Goal: Task Accomplishment & Management: Complete application form

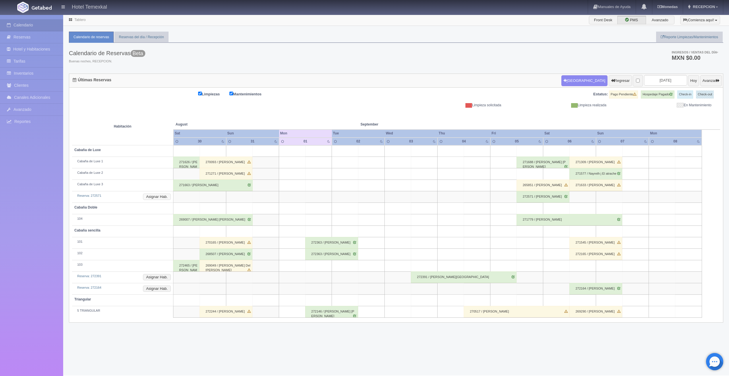
click at [161, 197] on button "Asignar Hab." at bounding box center [157, 196] width 28 height 6
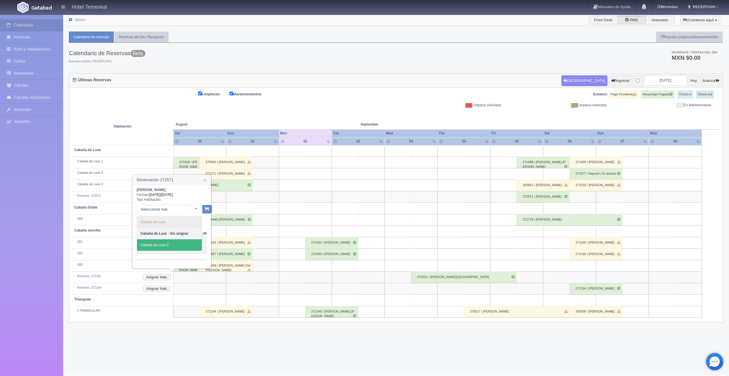
click at [168, 243] on span "Cabaña de Luxe 2" at bounding box center [154, 245] width 28 height 4
click at [201, 211] on button "button" at bounding box center [201, 208] width 9 height 9
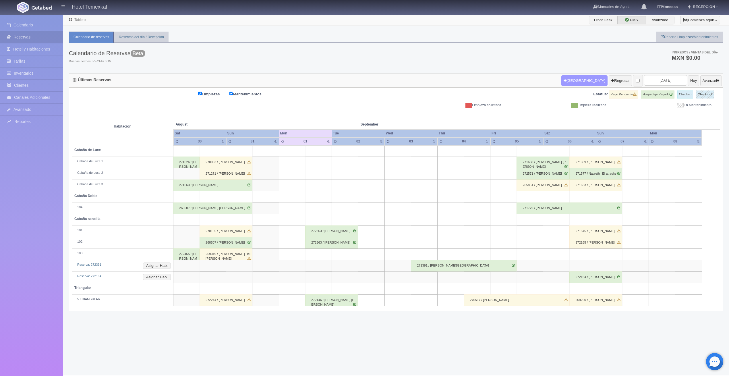
click at [571, 84] on button "[GEOGRAPHIC_DATA]" at bounding box center [584, 80] width 46 height 11
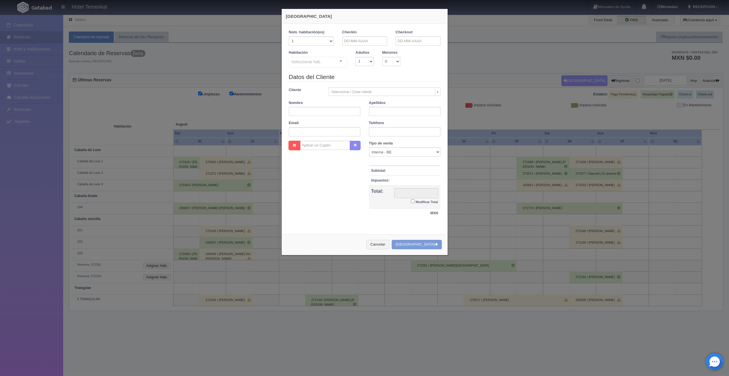
checkbox input "false"
click at [342, 39] on input "text" at bounding box center [364, 40] width 45 height 9
click at [393, 77] on link "13" at bounding box center [392, 77] width 7 height 8
type input "[DATE]"
checkbox input "false"
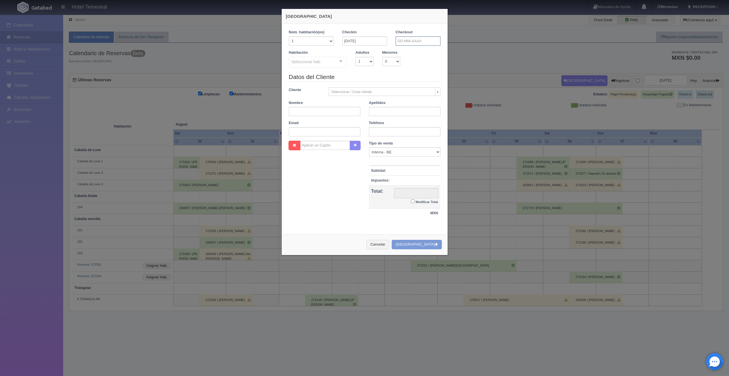
click at [412, 41] on input "text" at bounding box center [417, 40] width 45 height 9
click at [403, 86] on link "15" at bounding box center [406, 85] width 7 height 8
type input "[DATE]"
checkbox input "false"
click at [411, 43] on input "[DATE]" at bounding box center [417, 40] width 45 height 9
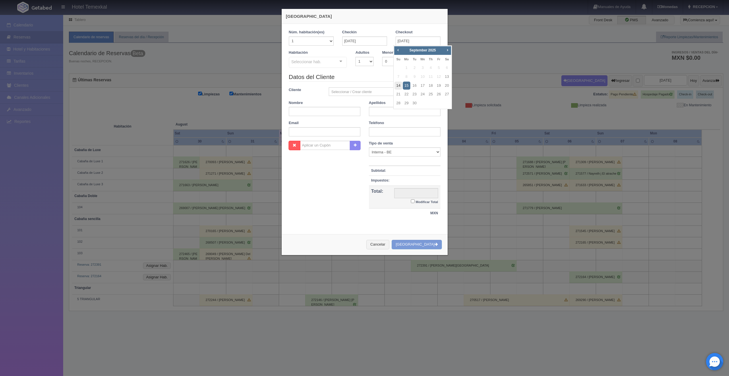
click at [401, 83] on link "14" at bounding box center [397, 85] width 7 height 8
type input "[DATE]"
drag, startPoint x: 319, startPoint y: 61, endPoint x: 318, endPoint y: 70, distance: 8.7
click at [319, 61] on div "Seleccionar hab." at bounding box center [318, 62] width 58 height 11
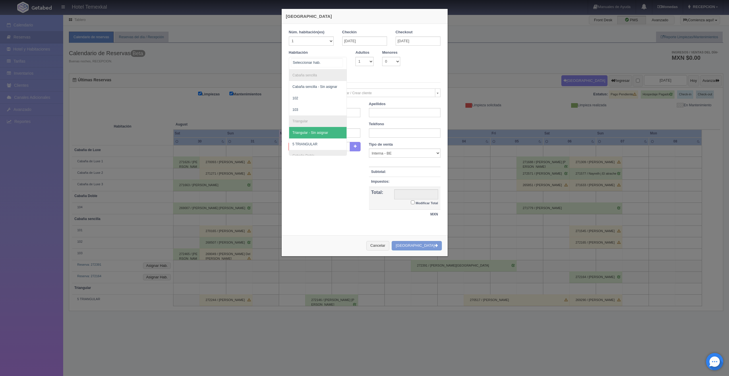
scroll to position [75, 0]
click at [315, 133] on span "Cabaña de Luxe 2" at bounding box center [318, 137] width 58 height 11
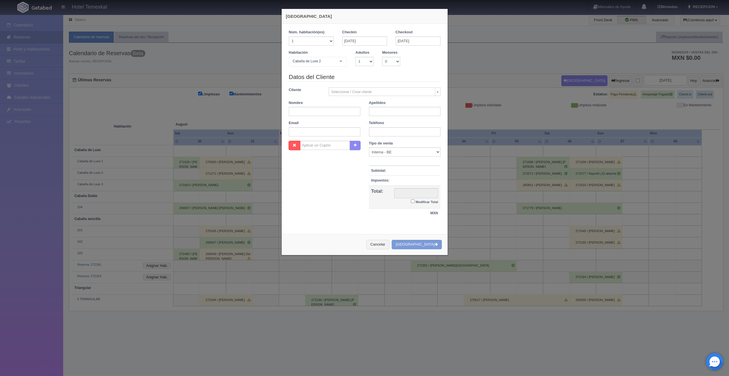
checkbox input "false"
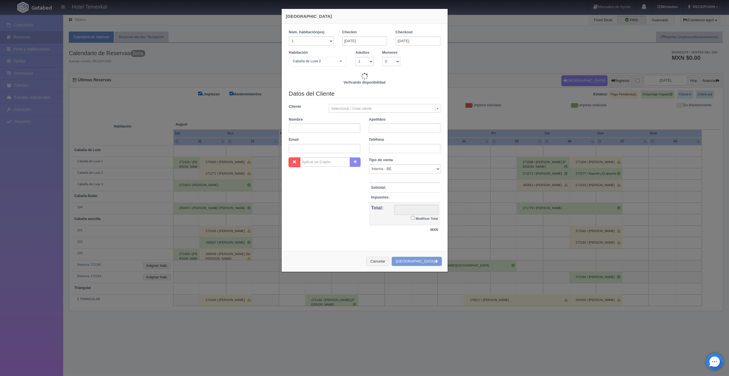
click at [308, 111] on div "Cliente Seleccionar / Crear cliente Nuevo Cliente [PERSON_NAME] [PERSON_NAME] (…" at bounding box center [364, 108] width 160 height 9
click at [309, 127] on input "text" at bounding box center [324, 127] width 71 height 9
type input "7000.00"
checkbox input "false"
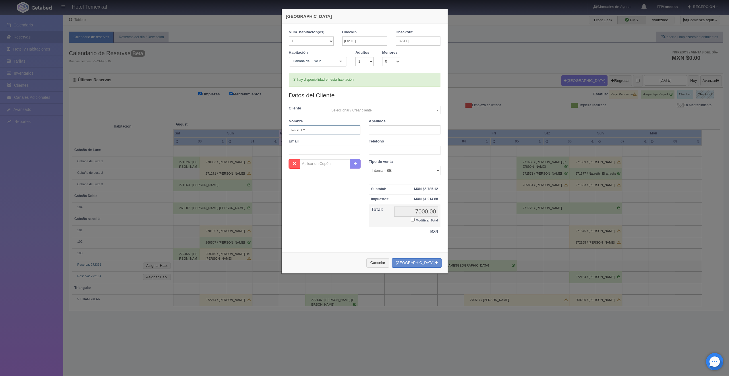
type input "KARELY"
type input "VERASTICA"
click at [411, 219] on input "Modificar Total" at bounding box center [413, 220] width 4 height 4
checkbox input "true"
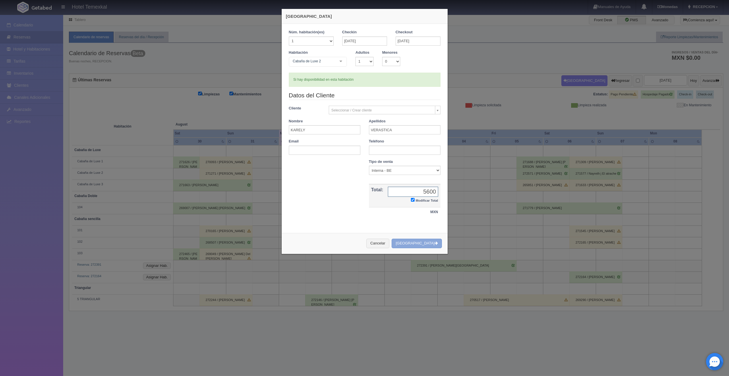
type input "5600"
click at [422, 244] on button "[GEOGRAPHIC_DATA]" at bounding box center [416, 242] width 50 height 9
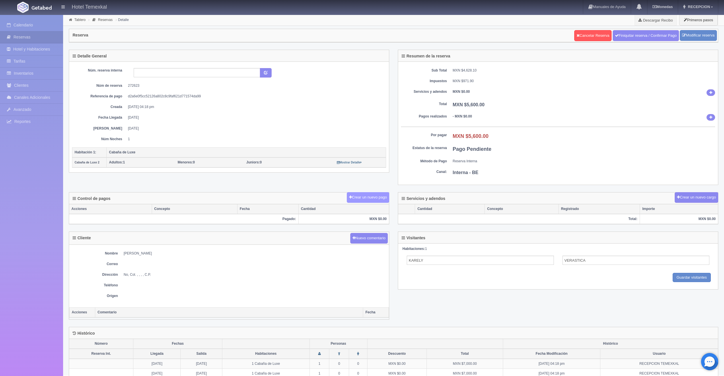
click at [365, 195] on button "Crear un nuevo pago" at bounding box center [368, 197] width 42 height 11
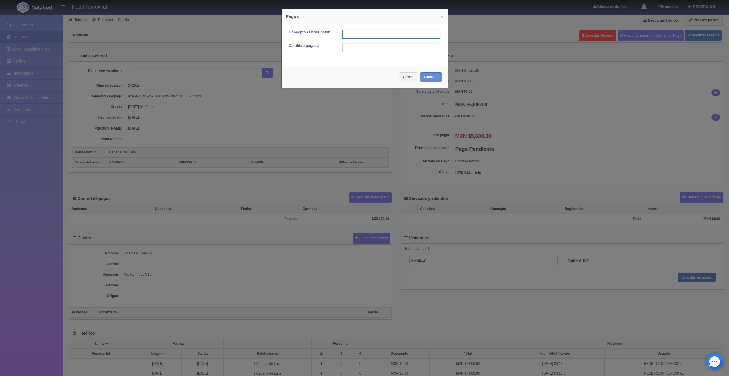
click at [352, 34] on input "text" at bounding box center [391, 34] width 98 height 9
type input "PRIMER ABONO"
click at [349, 46] on input "text" at bounding box center [391, 47] width 98 height 9
type input "2625"
click at [426, 79] on button "Guardar" at bounding box center [431, 76] width 22 height 9
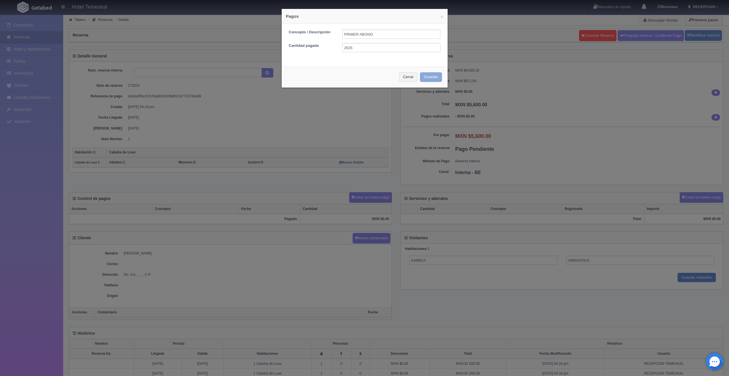
click at [426, 79] on div "Cerrar Guardar" at bounding box center [365, 77] width 166 height 21
